Goal: Task Accomplishment & Management: Use online tool/utility

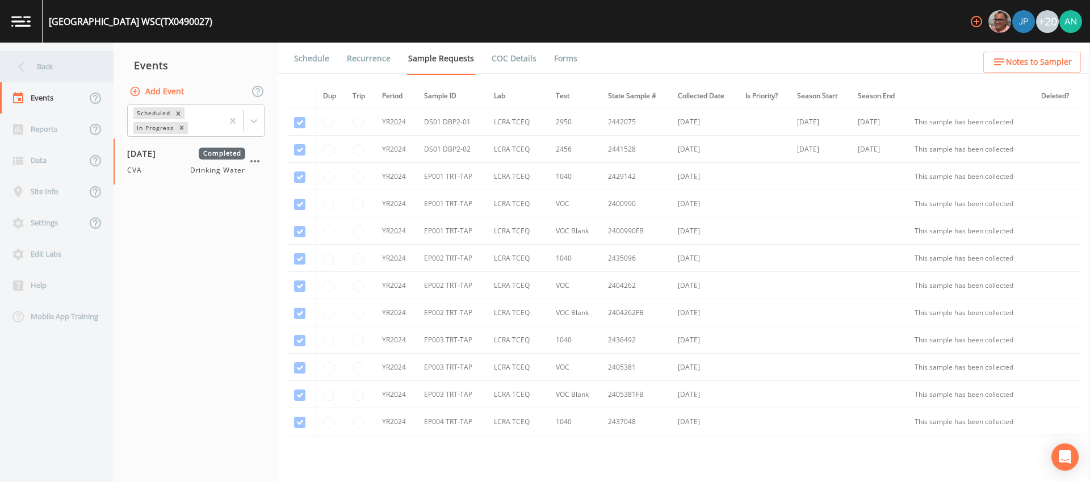
click at [37, 69] on div "Back" at bounding box center [51, 66] width 102 height 31
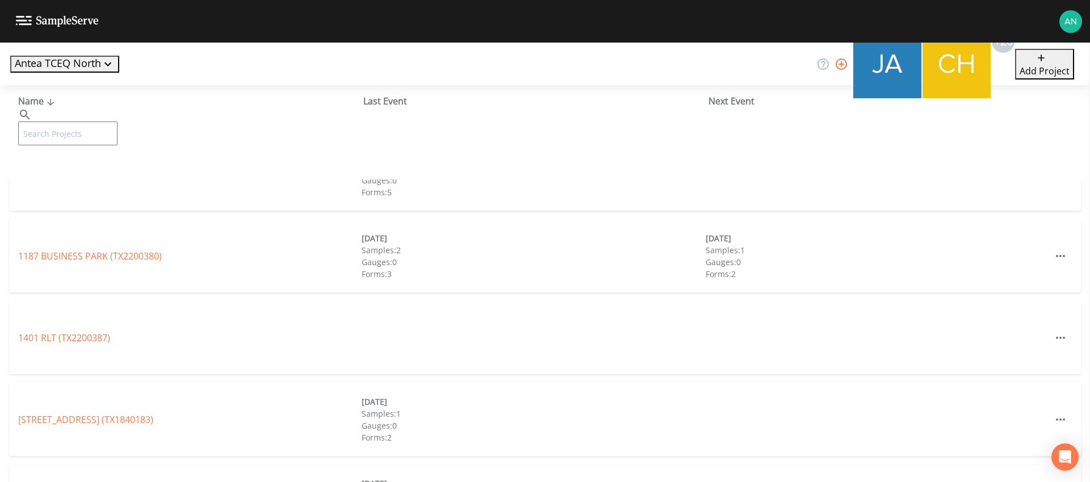
click at [57, 121] on input "text" at bounding box center [67, 133] width 99 height 24
paste input "TX0340017"
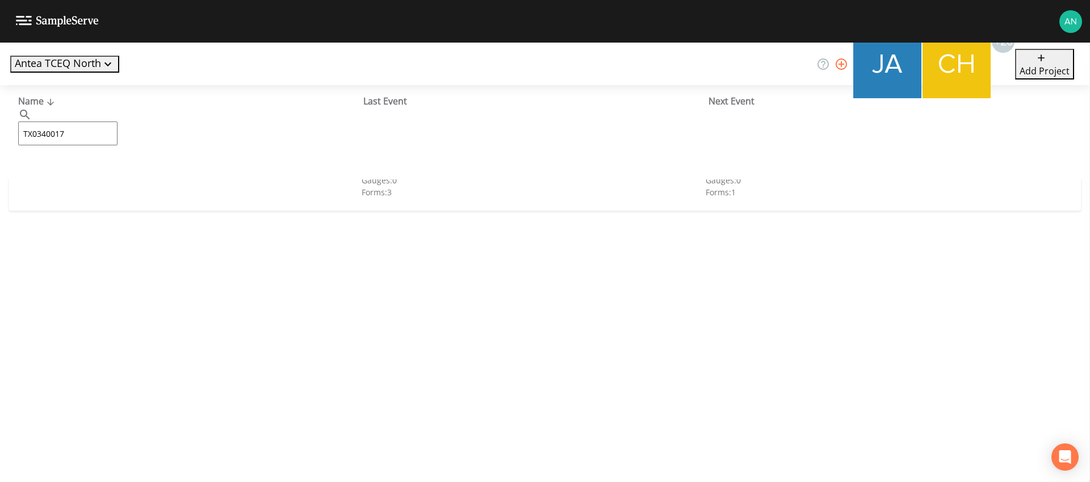
type input "TX0340017"
click at [82, 173] on link "CITY OF [GEOGRAPHIC_DATA] (TX0340017)" at bounding box center [83, 174] width 131 height 12
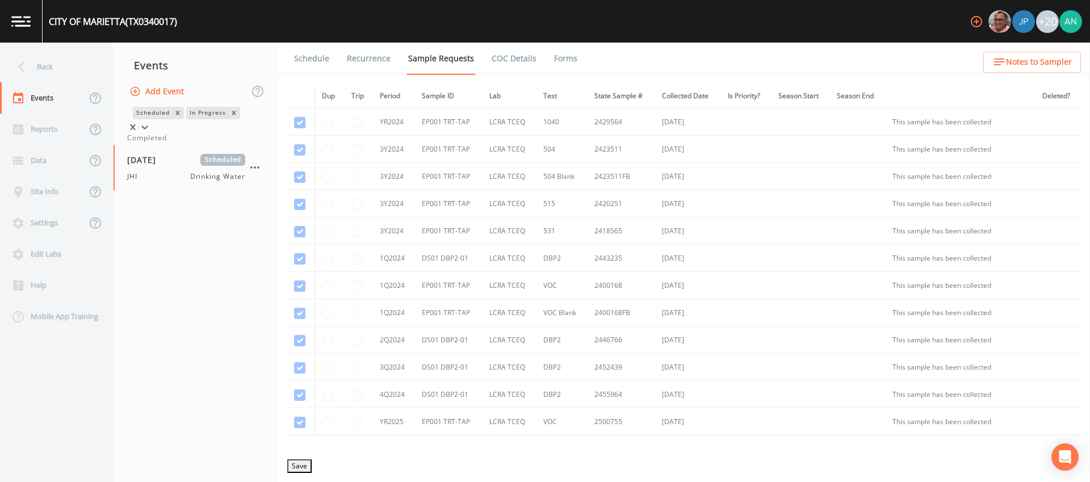
click at [150, 124] on icon at bounding box center [144, 126] width 11 height 11
click at [238, 143] on div "Completed" at bounding box center [195, 138] width 137 height 10
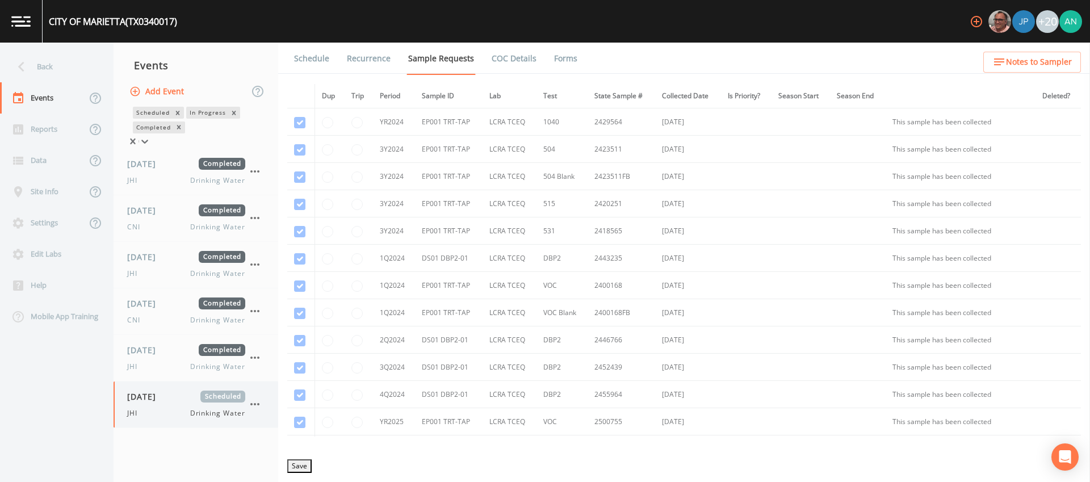
click at [142, 409] on div "[DATE] Scheduled JHI Drinking Water" at bounding box center [186, 405] width 118 height 28
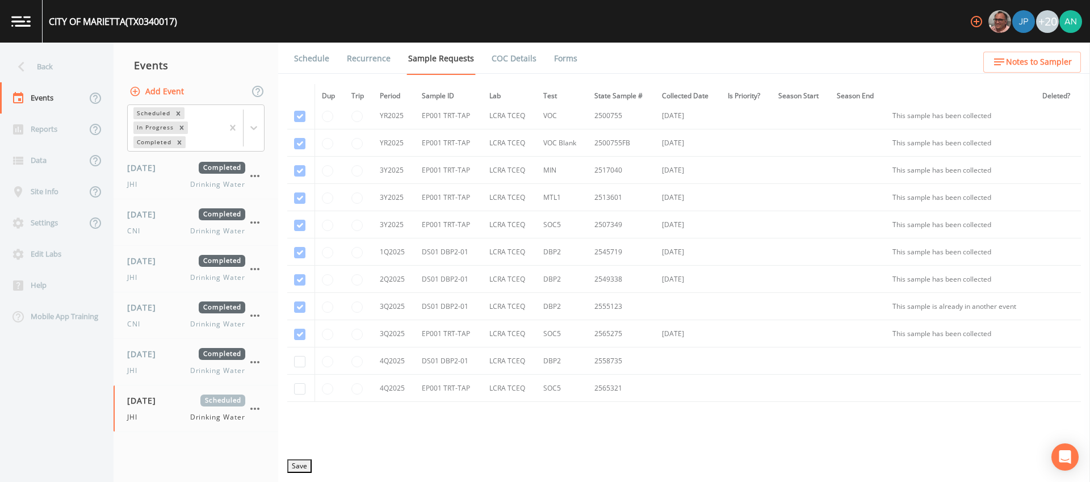
scroll to position [300, 0]
click at [150, 370] on div "JHI Drinking Water" at bounding box center [186, 371] width 118 height 10
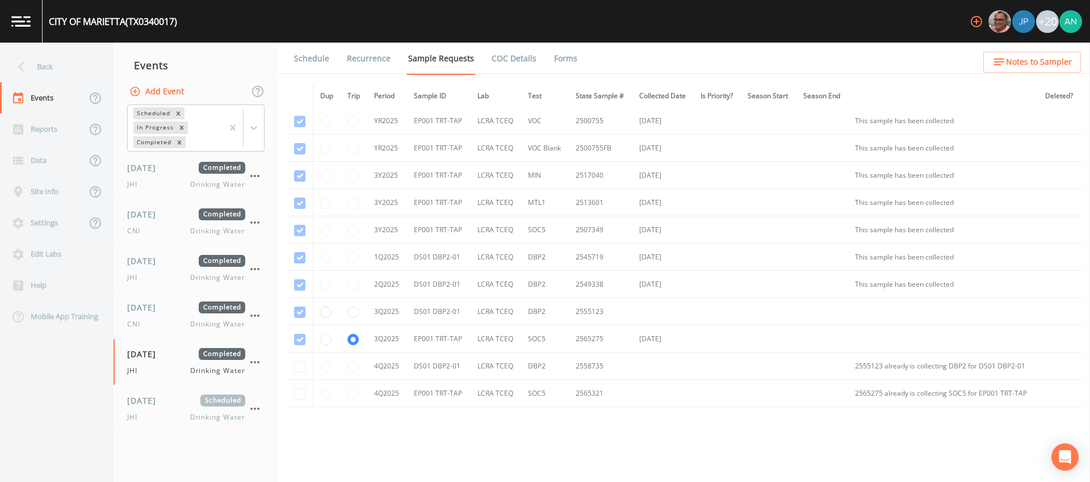
scroll to position [299, 0]
click at [141, 318] on div "[DATE] Completed CNI Drinking Water" at bounding box center [186, 315] width 118 height 28
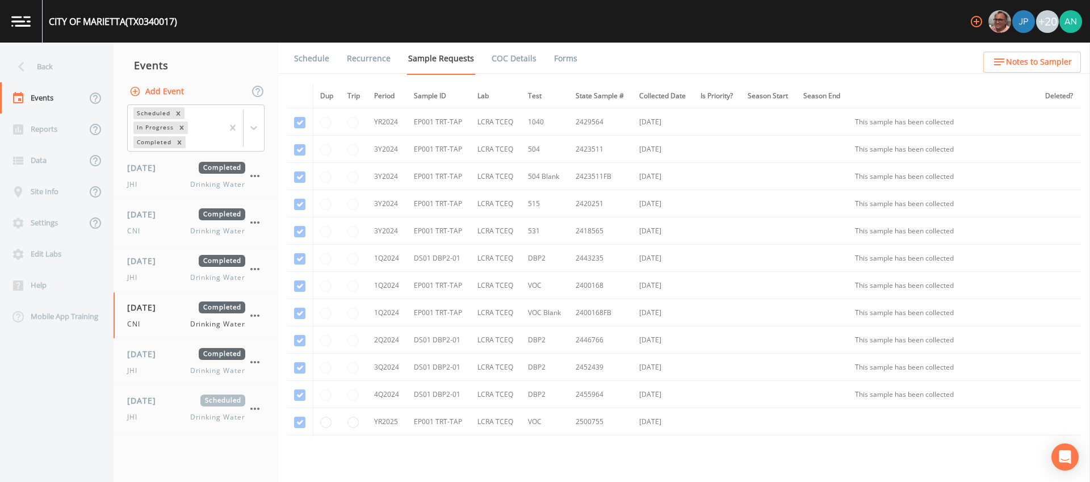
scroll to position [362, 0]
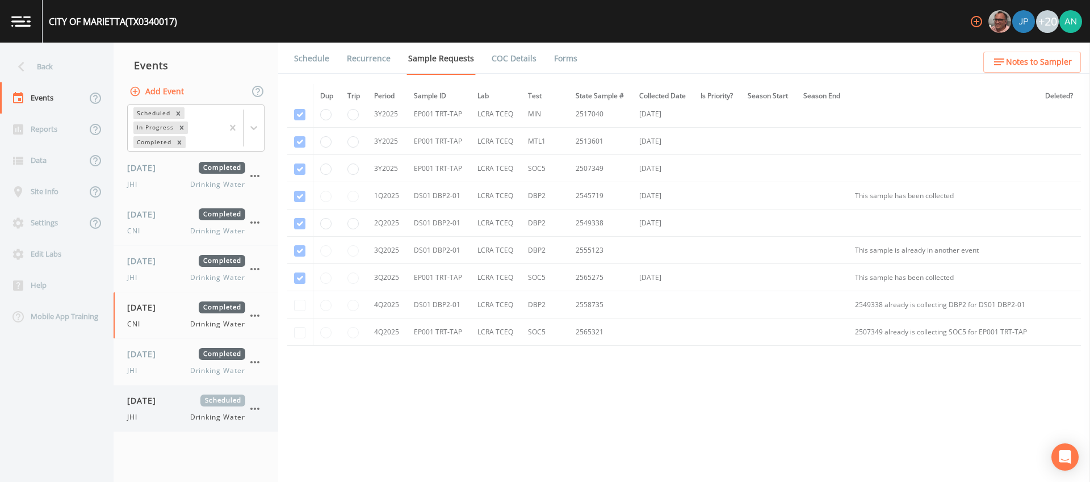
click at [144, 405] on span "[DATE]" at bounding box center [145, 401] width 37 height 12
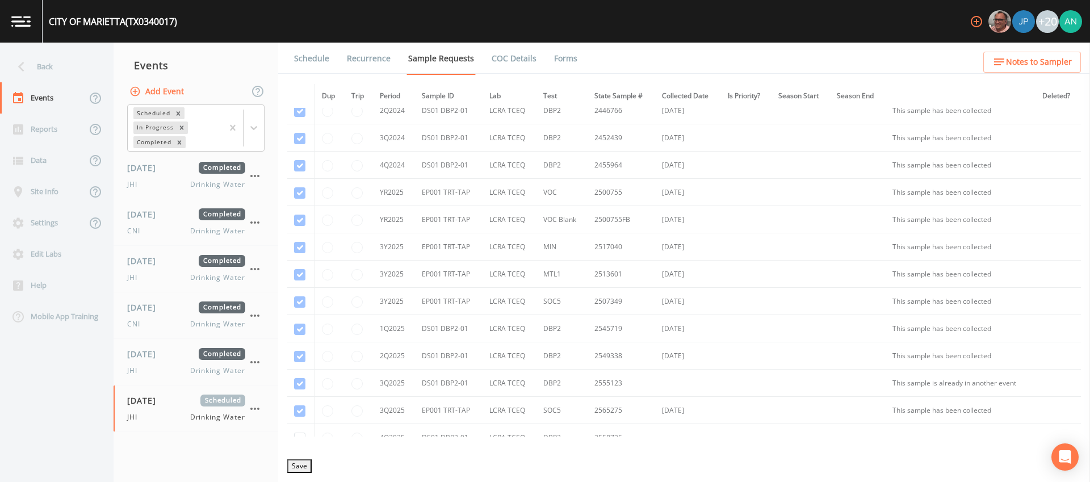
scroll to position [362, 0]
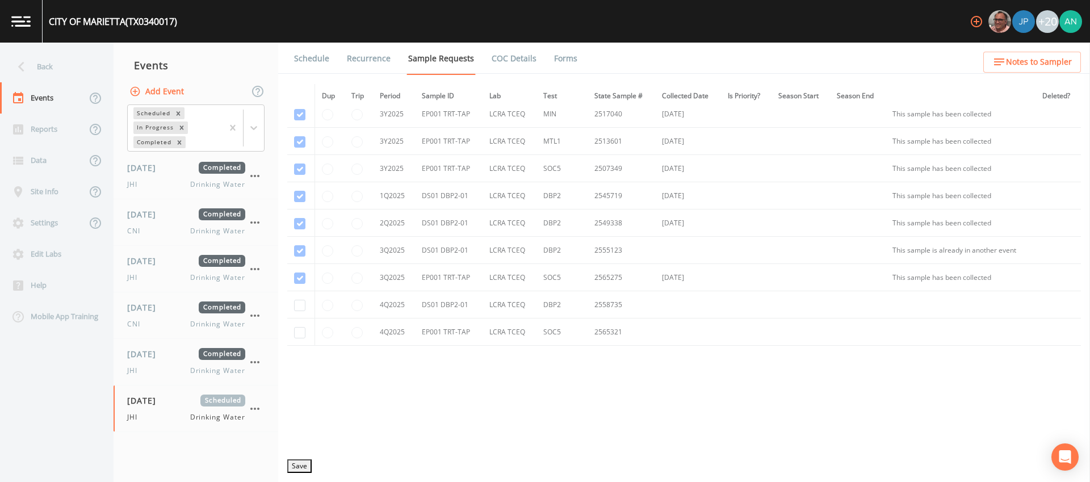
click at [148, 24] on div "CITY OF [GEOGRAPHIC_DATA] (TX0340017)" at bounding box center [113, 22] width 128 height 14
copy div "TX0340017"
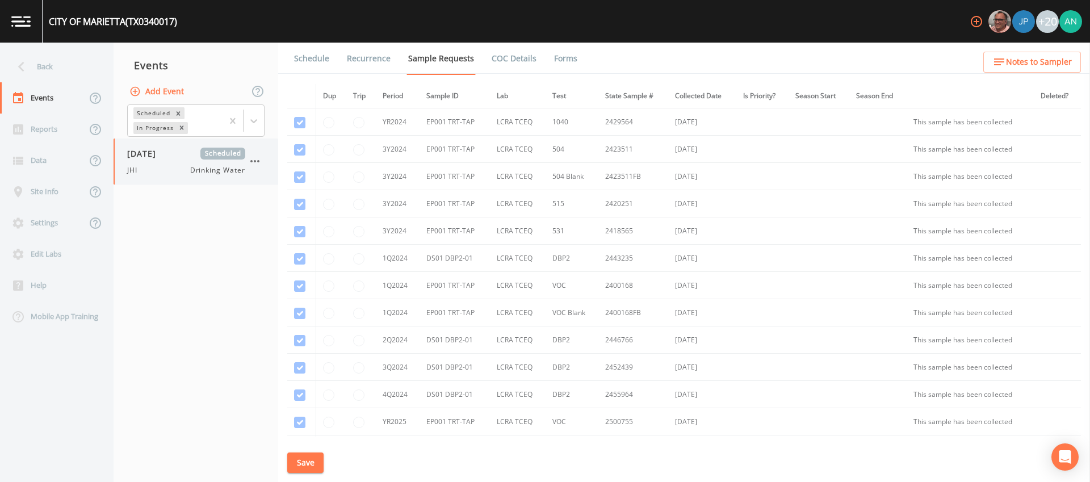
click at [158, 179] on div "[DATE] Scheduled JHI Drinking Water" at bounding box center [196, 162] width 165 height 46
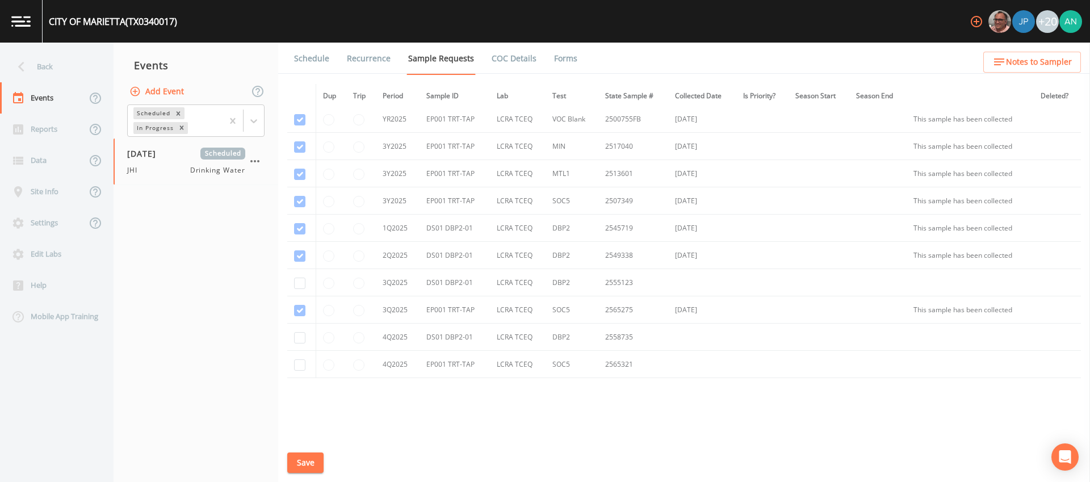
scroll to position [362, 0]
click at [298, 253] on input "checkbox" at bounding box center [299, 250] width 11 height 11
checkbox input "true"
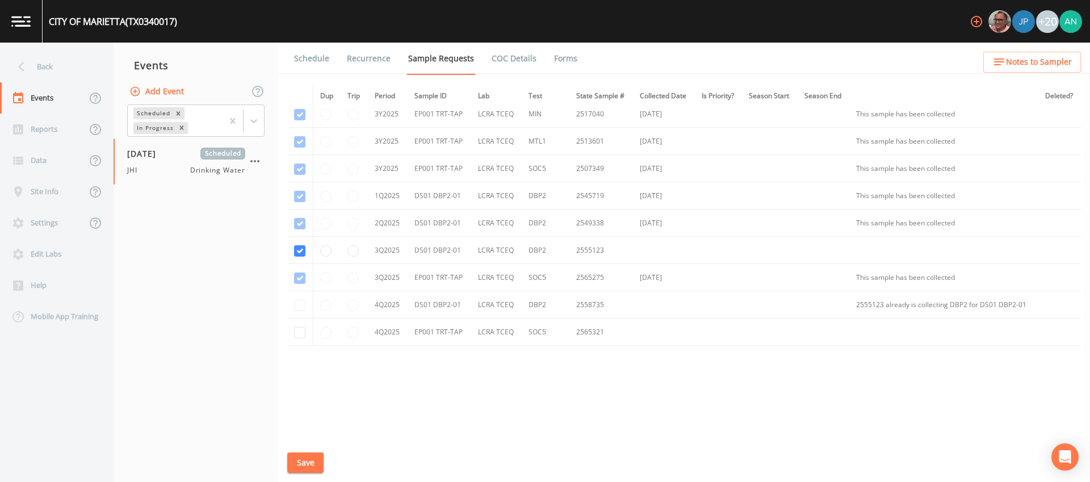
click at [147, 26] on div "CITY OF [GEOGRAPHIC_DATA] (TX0340017)" at bounding box center [113, 22] width 128 height 14
copy div "TX0340017"
click at [437, 402] on div "Dup Trip Period Sample ID Lab Test State Sample # Collected Date Is Priority? S…" at bounding box center [684, 260] width 794 height 353
click at [310, 457] on button "Save" at bounding box center [305, 462] width 36 height 21
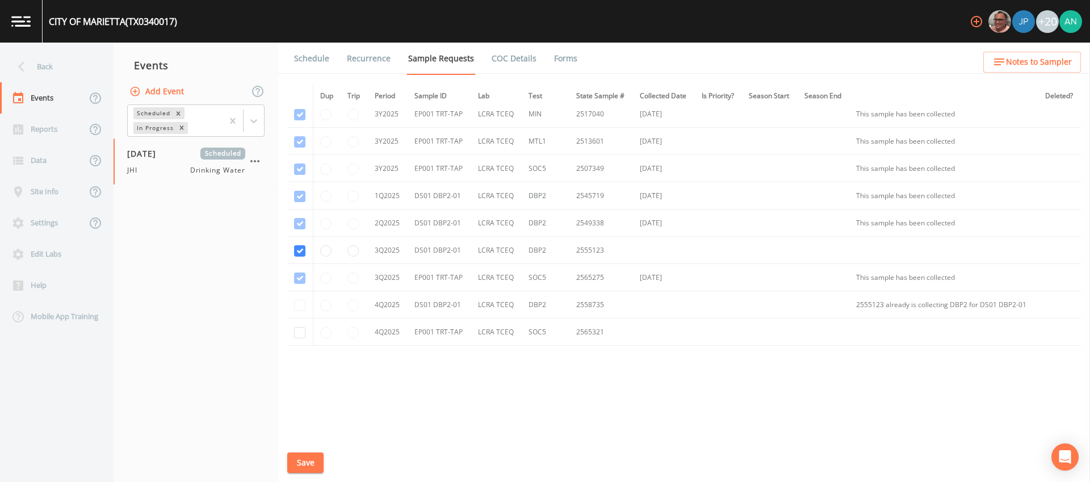
click at [321, 61] on link "Schedule" at bounding box center [311, 59] width 39 height 32
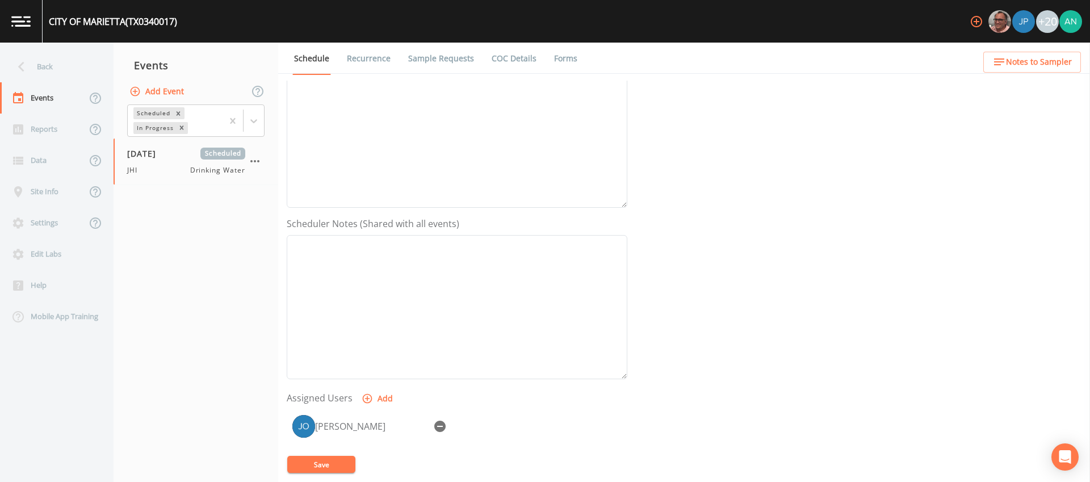
scroll to position [319, 0]
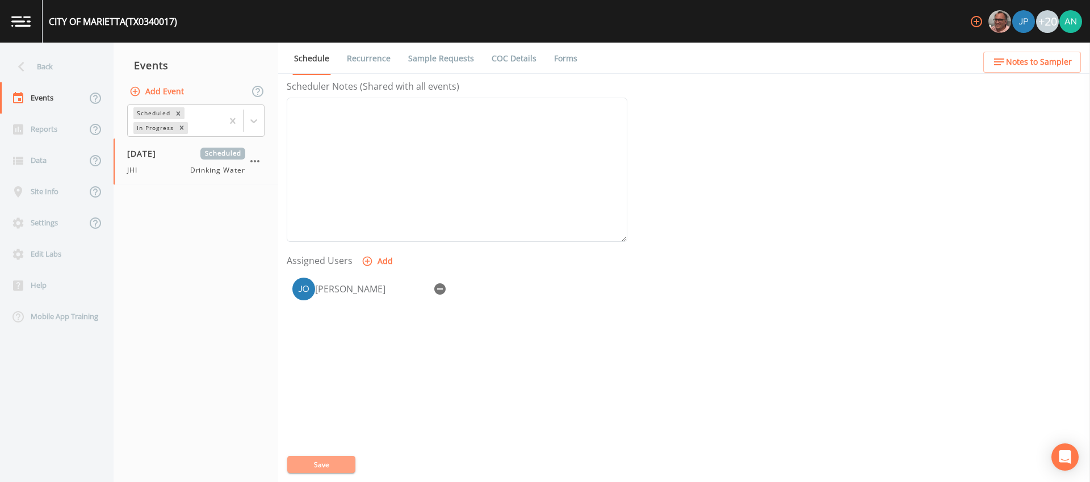
click at [340, 464] on button "Save" at bounding box center [321, 464] width 68 height 17
click at [367, 63] on link "Recurrence" at bounding box center [368, 59] width 47 height 32
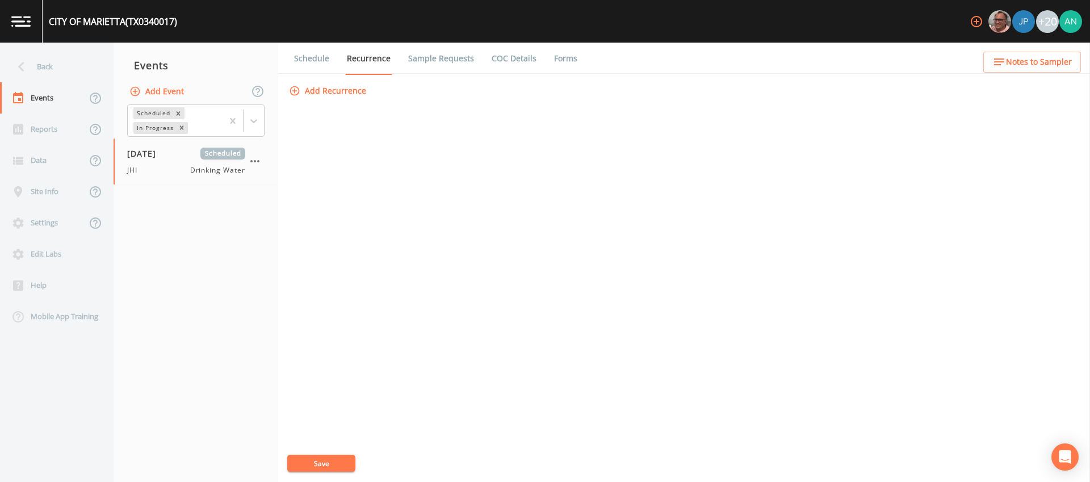
click at [452, 60] on link "Sample Requests" at bounding box center [440, 59] width 69 height 32
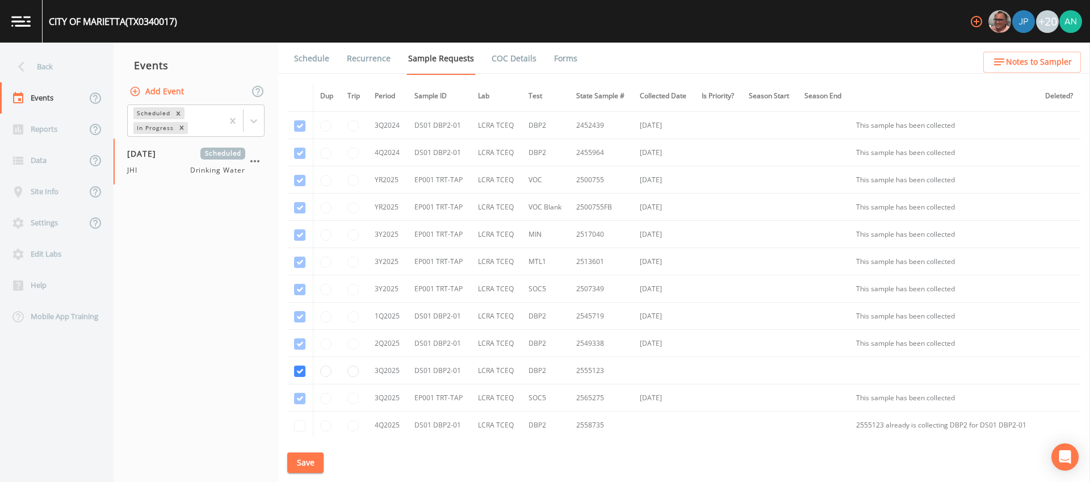
scroll to position [362, 0]
